Goal: Communication & Community: Answer question/provide support

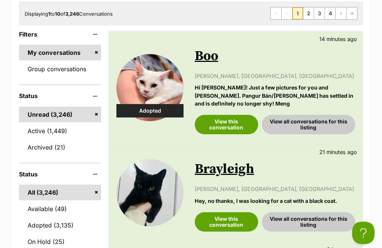
scroll to position [199, 0]
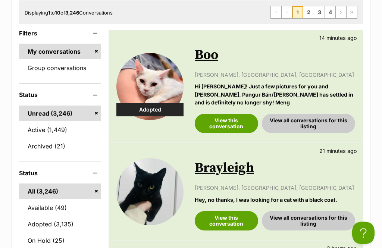
click at [240, 117] on link "View this conversation" at bounding box center [226, 123] width 63 height 19
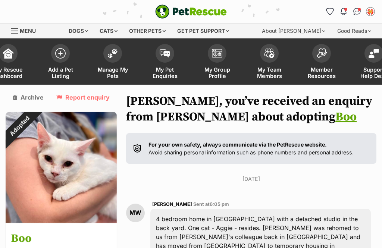
click at [163, 63] on link "My Pet Enquiries" at bounding box center [165, 62] width 52 height 44
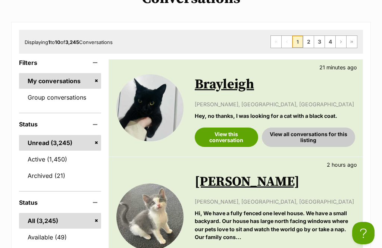
click at [244, 136] on link "View this conversation" at bounding box center [226, 136] width 63 height 19
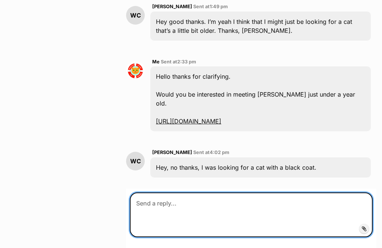
click at [277, 192] on textarea at bounding box center [251, 214] width 243 height 45
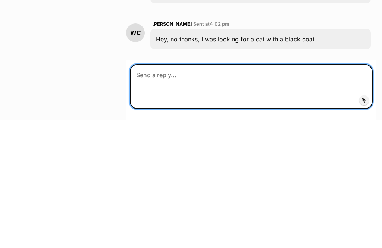
type textarea "J"
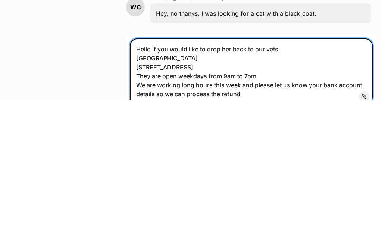
type textarea "Hello if you would like to drop her back to our vets Bligh Park Health Centre 4…"
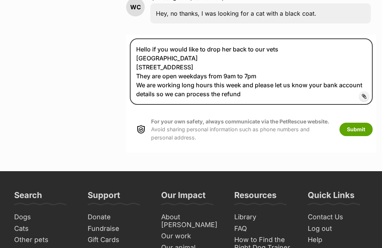
click at [360, 123] on button "Submit" at bounding box center [355, 129] width 33 height 13
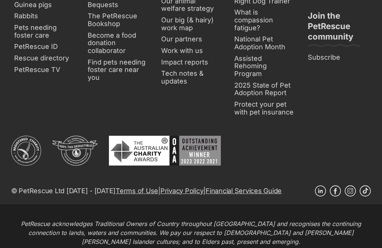
scroll to position [2166, 0]
